Goal: Task Accomplishment & Management: Manage account settings

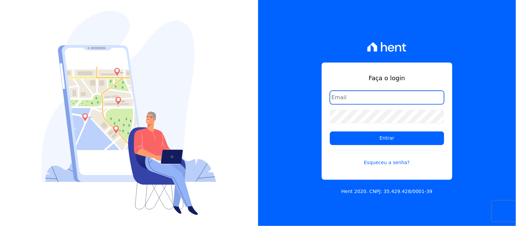
type input "[EMAIL_ADDRESS][DOMAIN_NAME]"
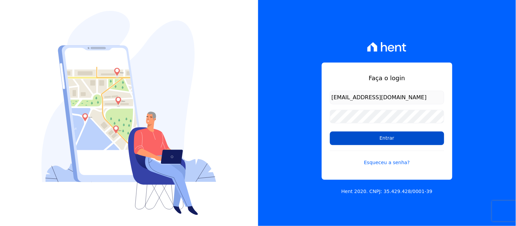
click at [421, 142] on input "Entrar" at bounding box center [387, 139] width 114 height 14
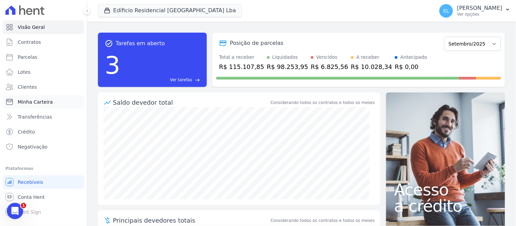
click at [39, 103] on span "Minha Carteira" at bounding box center [35, 102] width 35 height 7
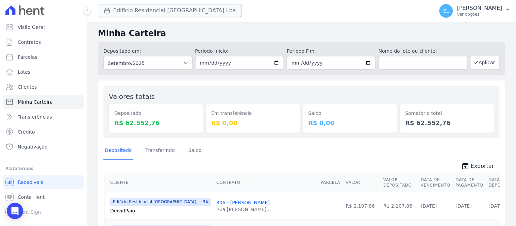
click at [101, 11] on button "Edíficio Residencial [GEOGRAPHIC_DATA] Lba" at bounding box center [170, 10] width 144 height 13
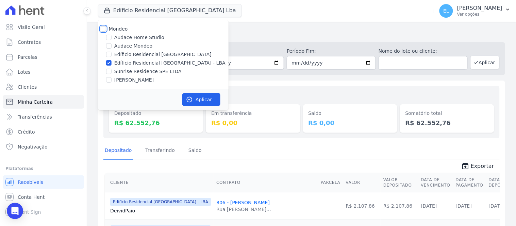
click at [103, 30] on input "Mondeo" at bounding box center [103, 28] width 5 height 5
checkbox input "true"
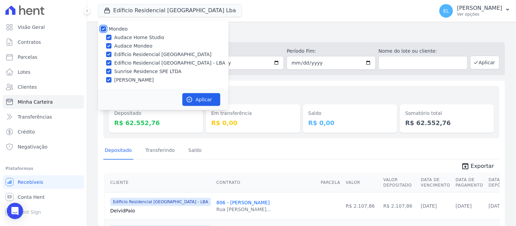
checkbox input "true"
drag, startPoint x: 110, startPoint y: 35, endPoint x: 109, endPoint y: 39, distance: 3.8
click at [110, 36] on input "Audace Home Studio" at bounding box center [108, 37] width 5 height 5
checkbox input "false"
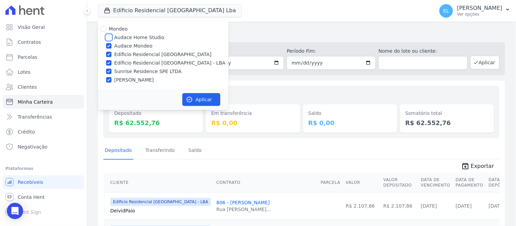
checkbox input "false"
click at [195, 99] on button "Aplicar" at bounding box center [201, 99] width 38 height 13
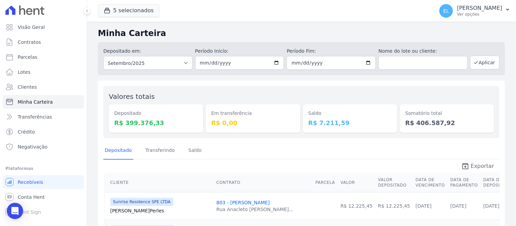
click at [483, 165] on span "Exportar" at bounding box center [482, 166] width 23 height 8
